Goal: Transaction & Acquisition: Obtain resource

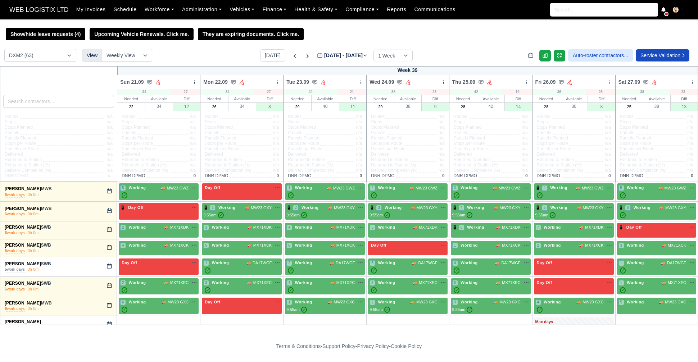
select select "1"
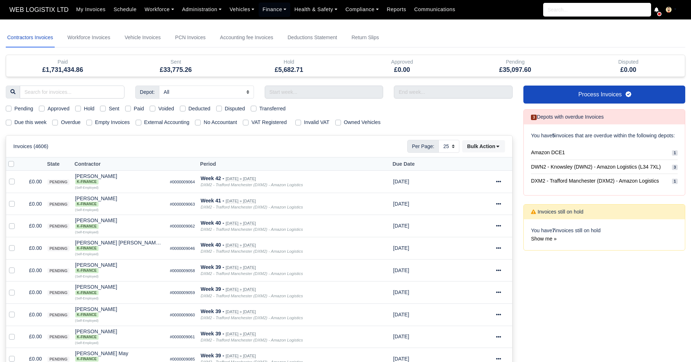
select select "25"
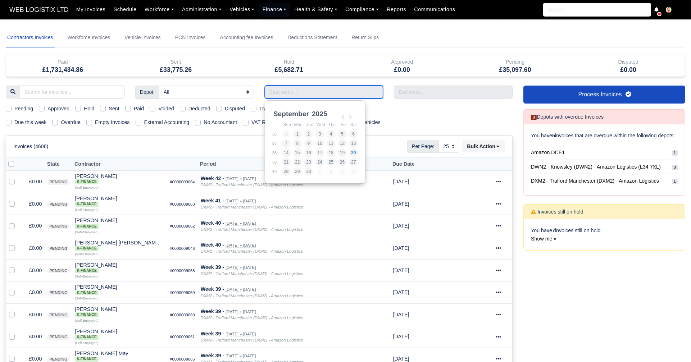
click at [284, 95] on input "Use the arrow keys to pick a date" at bounding box center [324, 92] width 119 height 13
type input "[DATE] - [DATE]"
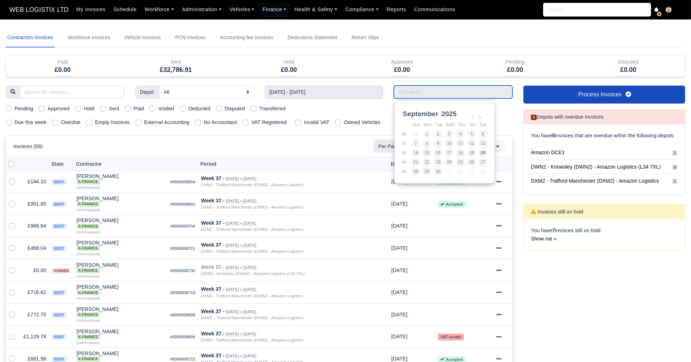
click at [424, 95] on input "Use the arrow keys to pick a date" at bounding box center [453, 92] width 119 height 13
type input "[DATE] - [DATE]"
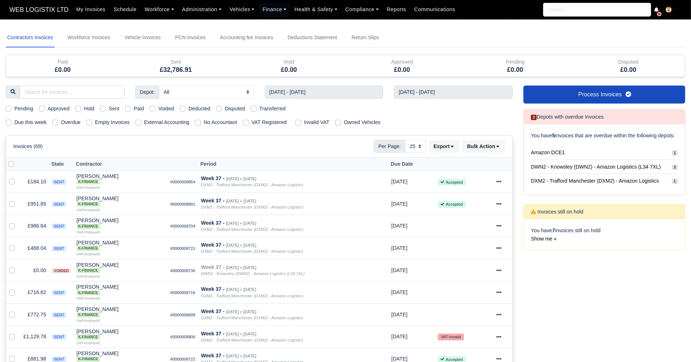
click at [109, 110] on label "Sent" at bounding box center [114, 109] width 10 height 8
click at [101, 110] on input "Sent" at bounding box center [103, 108] width 6 height 6
checkbox input "true"
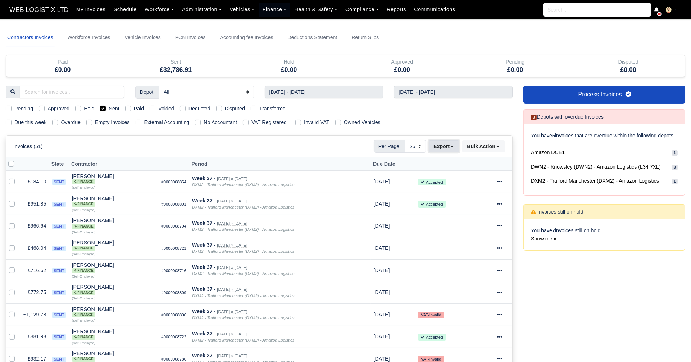
click at [455, 144] on button "Export" at bounding box center [444, 146] width 31 height 12
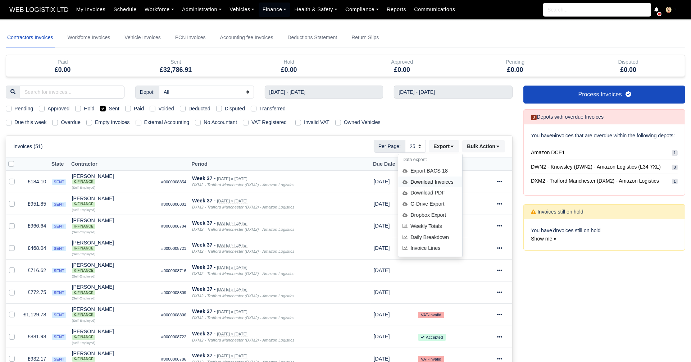
click at [423, 180] on div "Download Invoices" at bounding box center [430, 182] width 64 height 11
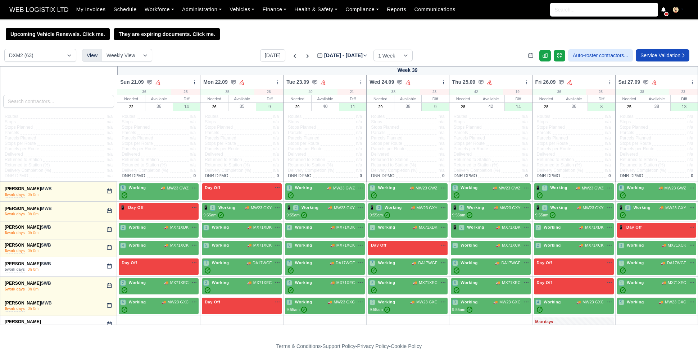
select select "1"
